Goal: Task Accomplishment & Management: Manage account settings

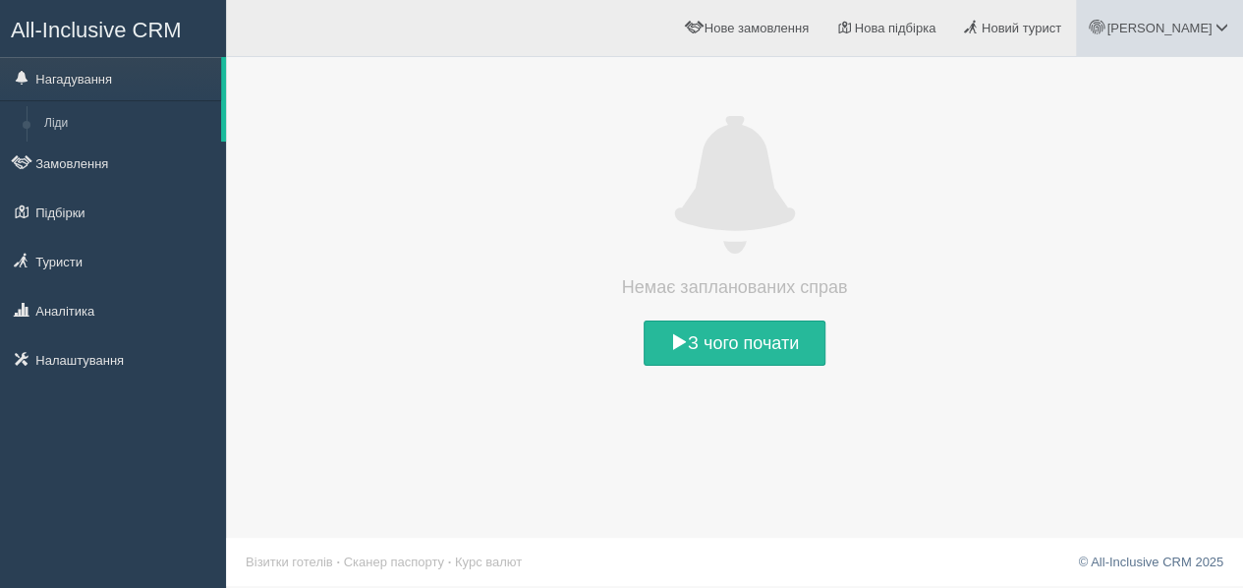
click at [1207, 12] on link "[PERSON_NAME]" at bounding box center [1159, 28] width 167 height 56
click at [1148, 137] on link "Моя аналітика" at bounding box center [1135, 130] width 214 height 42
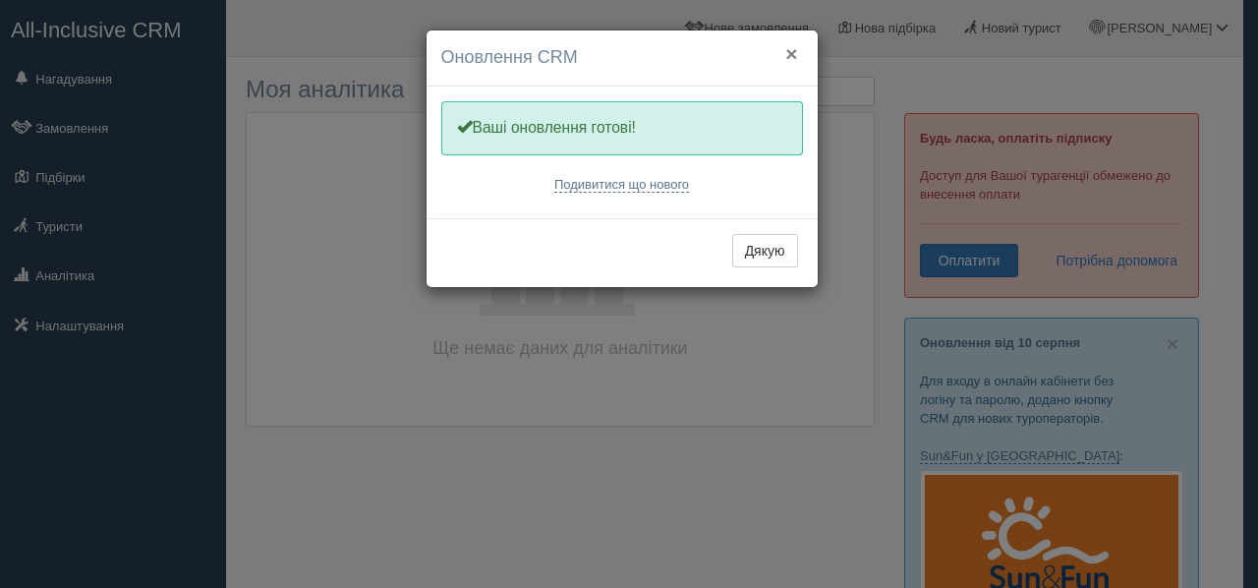
click at [795, 53] on button "×" at bounding box center [791, 53] width 12 height 21
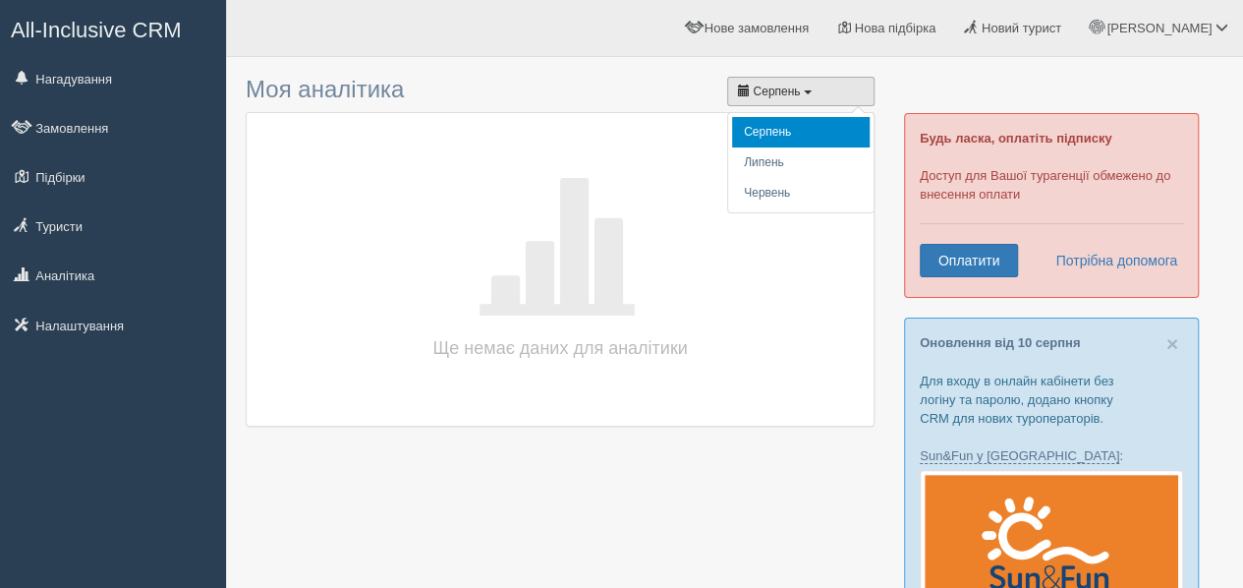
click at [800, 87] on button "Серпень" at bounding box center [800, 91] width 147 height 29
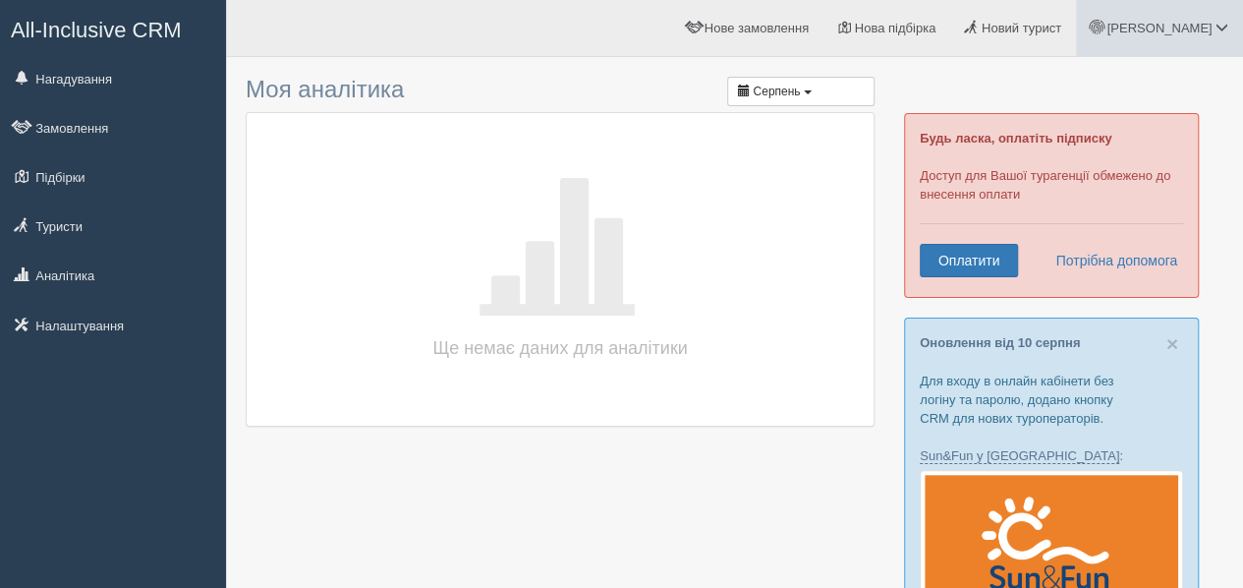
click at [1208, 27] on span "[PERSON_NAME]" at bounding box center [1159, 28] width 105 height 15
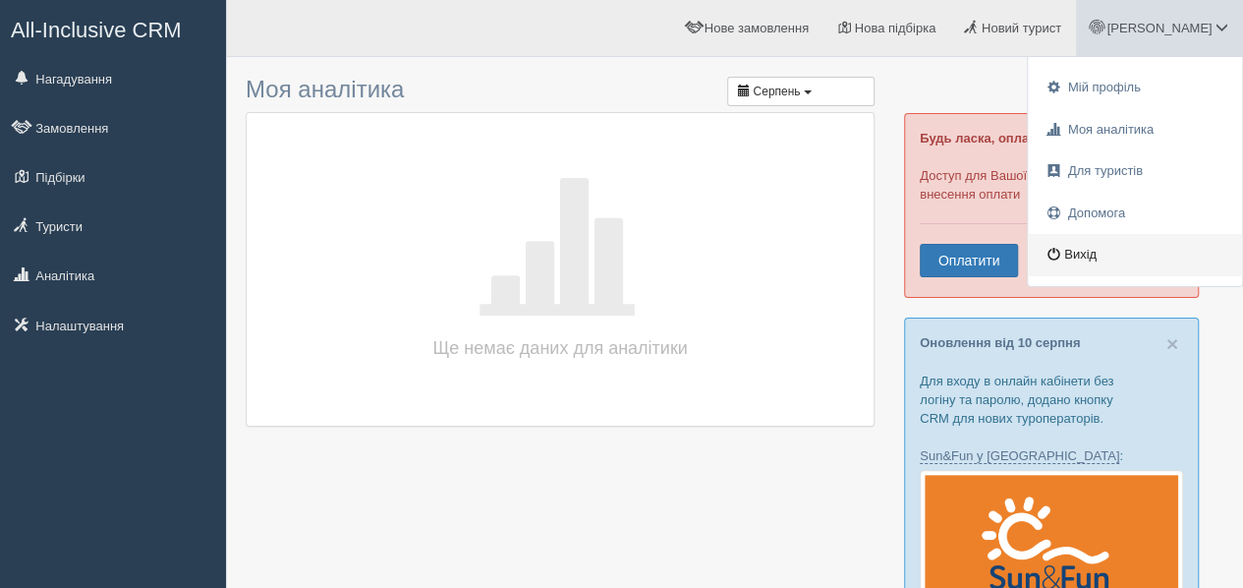
click at [1126, 254] on link "Вихід" at bounding box center [1135, 255] width 214 height 42
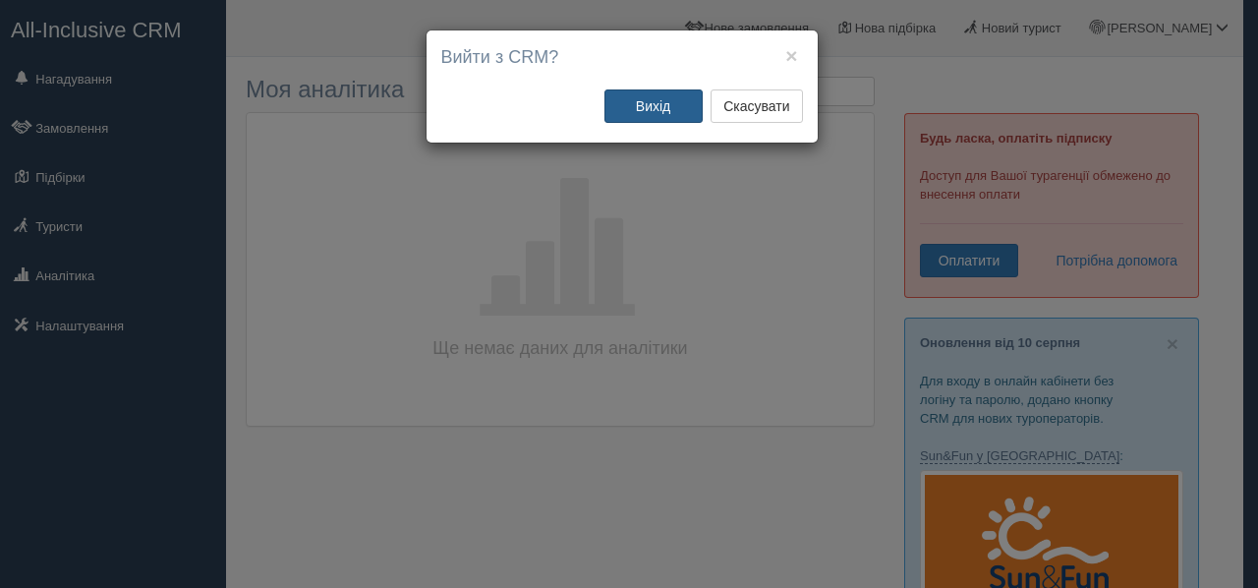
click at [663, 107] on button "Вихід" at bounding box center [654, 105] width 98 height 33
